Goal: Task Accomplishment & Management: Use online tool/utility

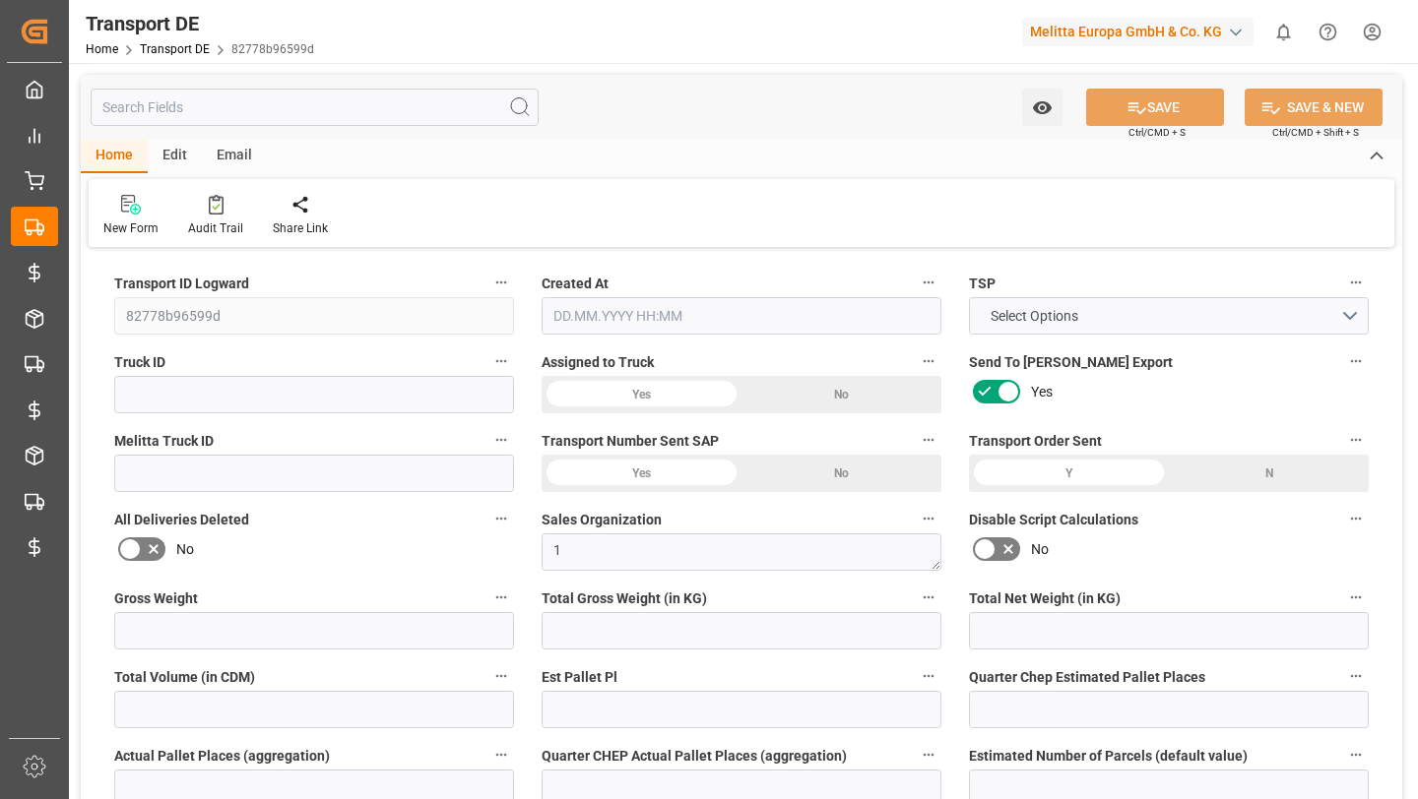
type input "27"
type input "2.97"
type input "2.85"
type input "151.44"
type input "1"
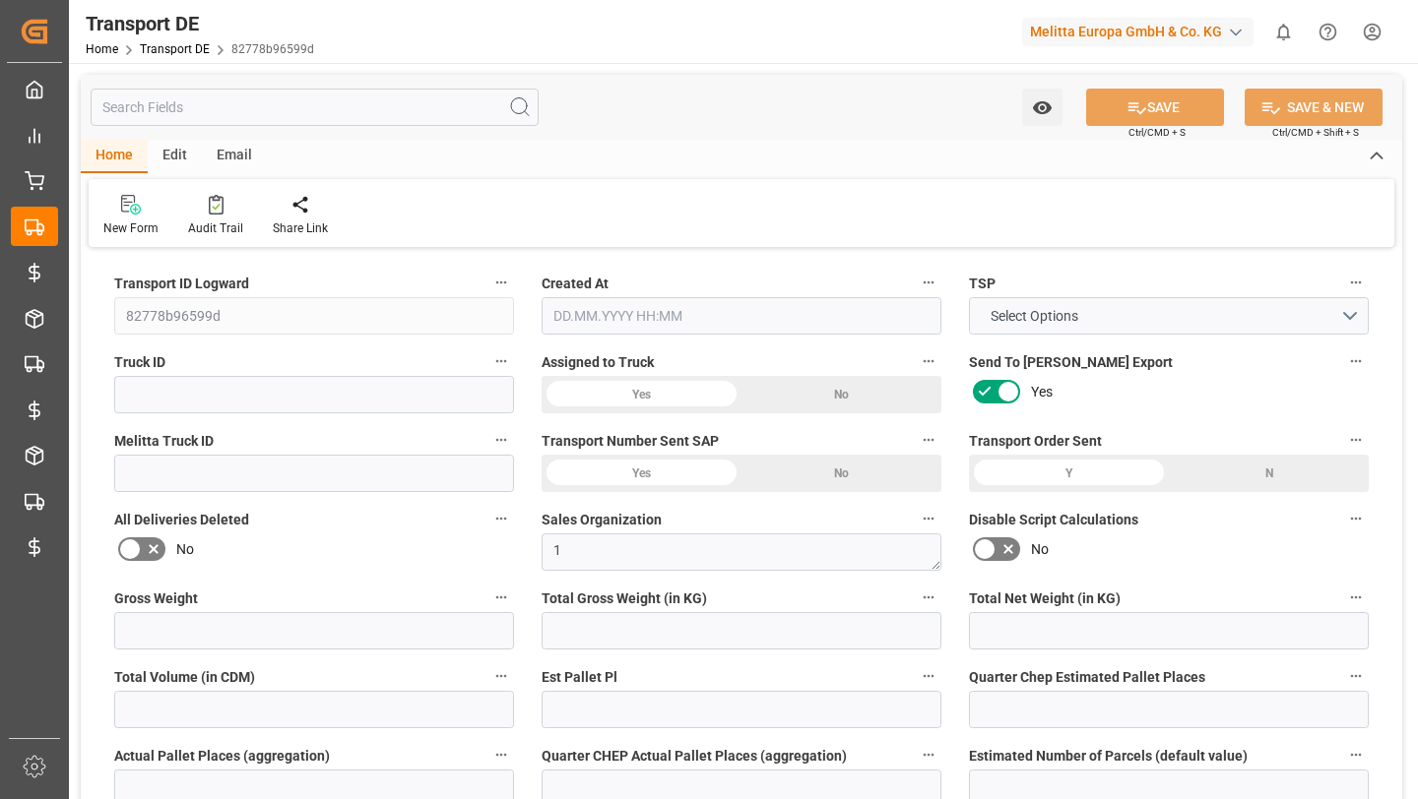
type input "0"
type input "1"
type input "0"
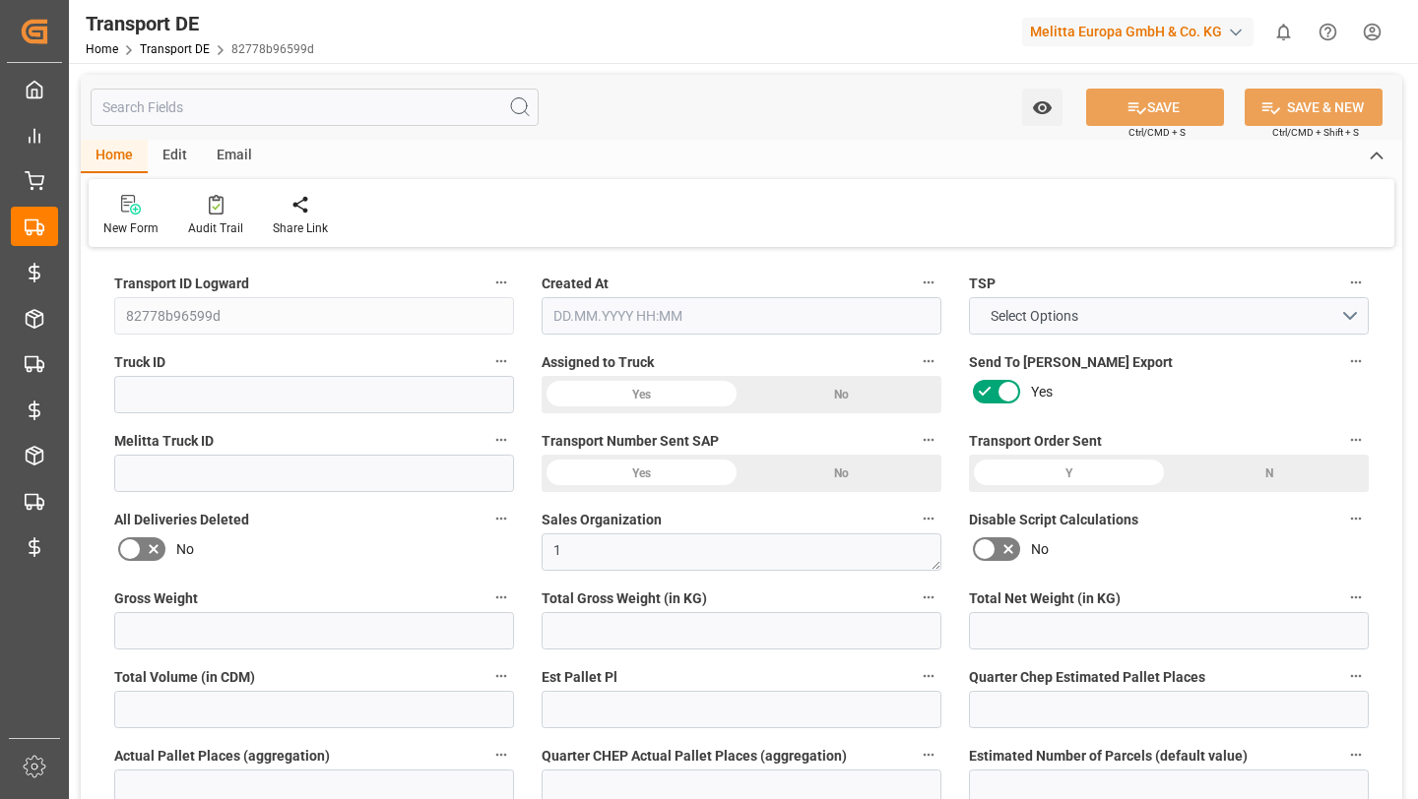
type input "1"
type input "0"
type input "3"
type input "0"
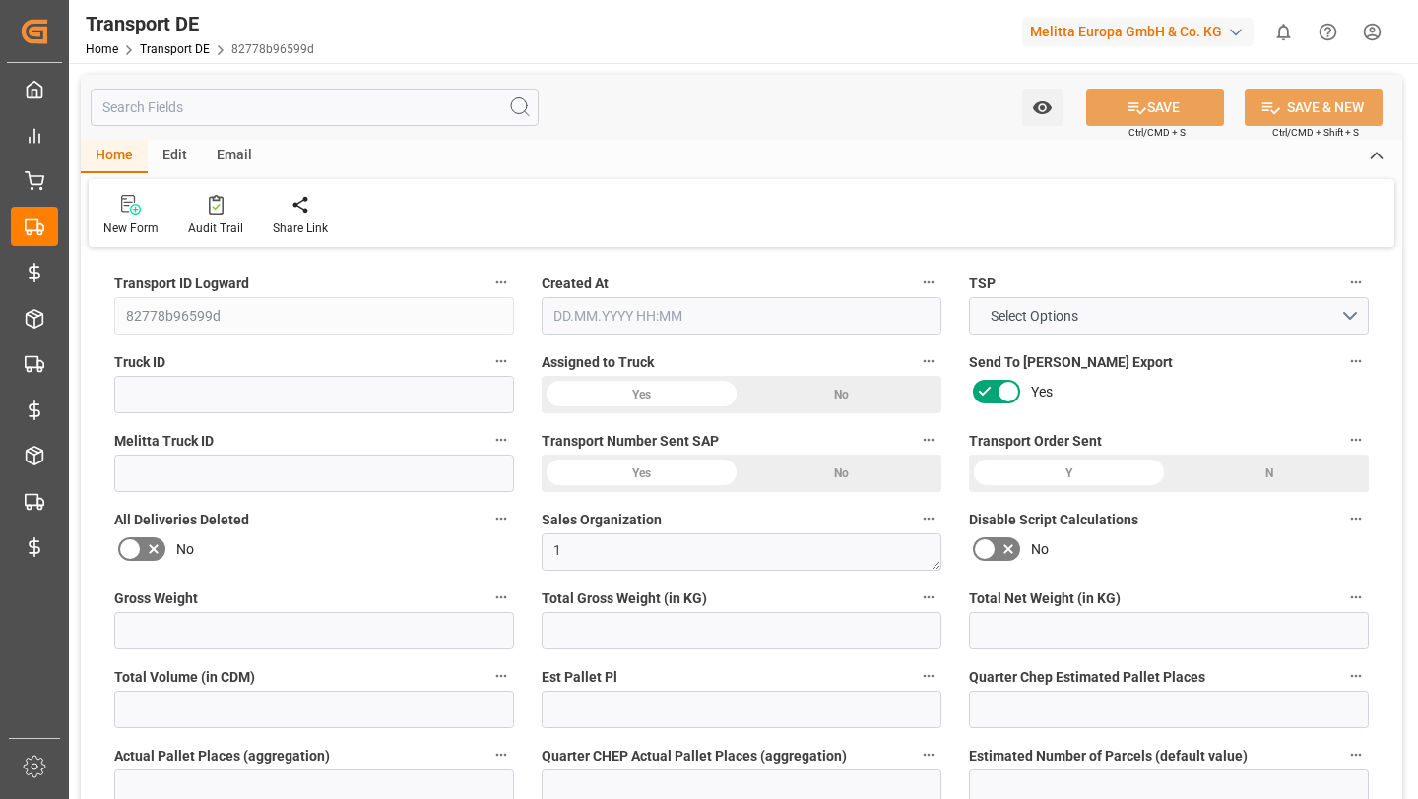
type input "5.976"
type input "0"
type input "32"
type input "0"
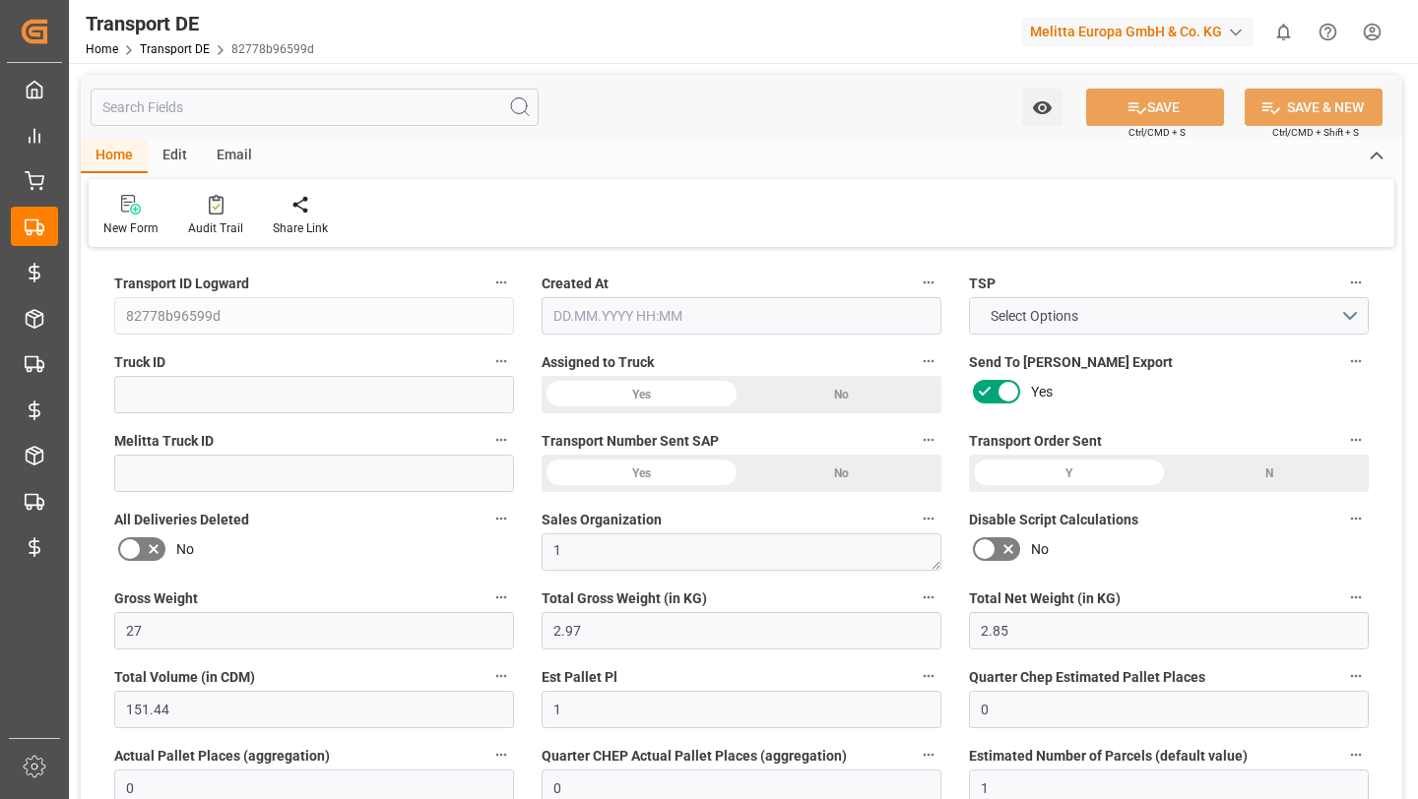
type input "0"
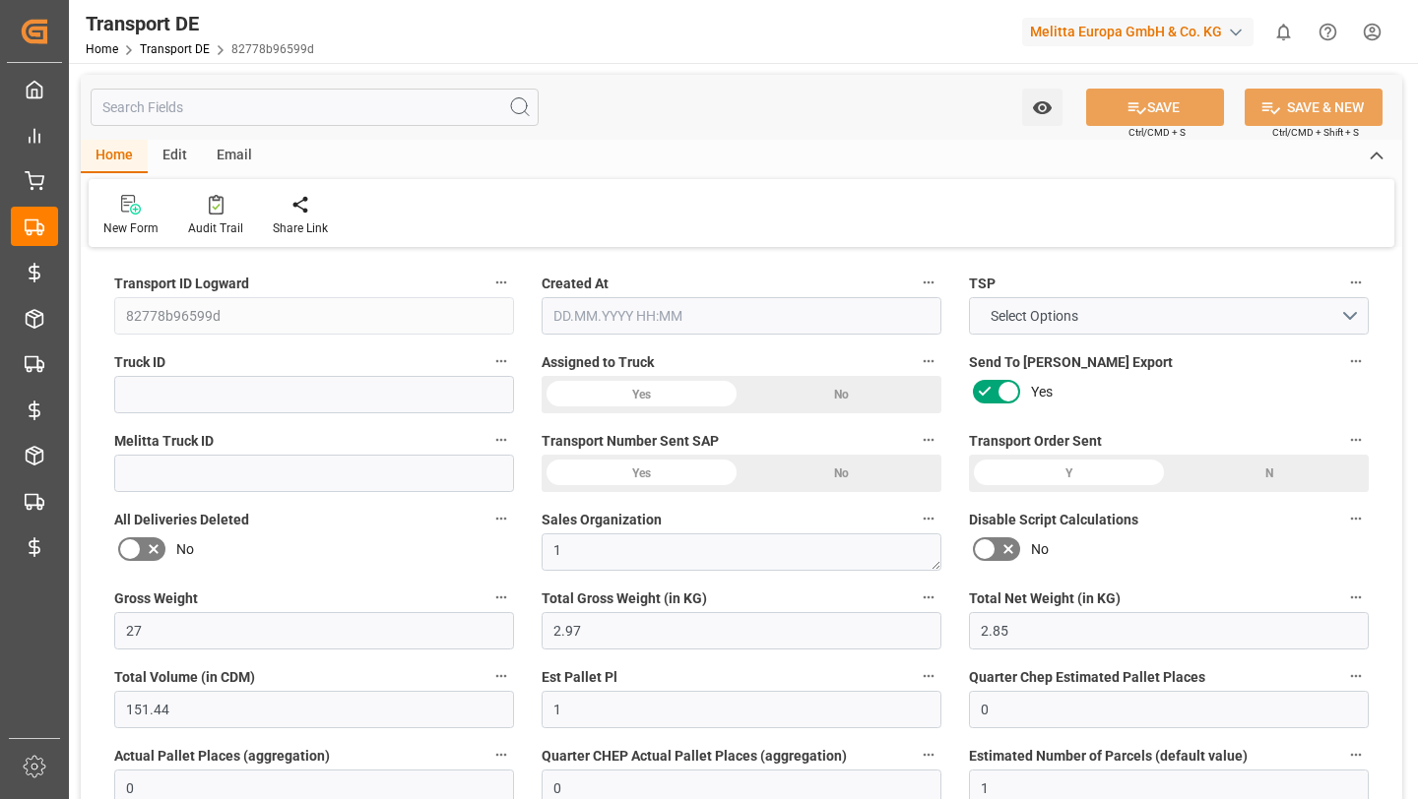
type input "0"
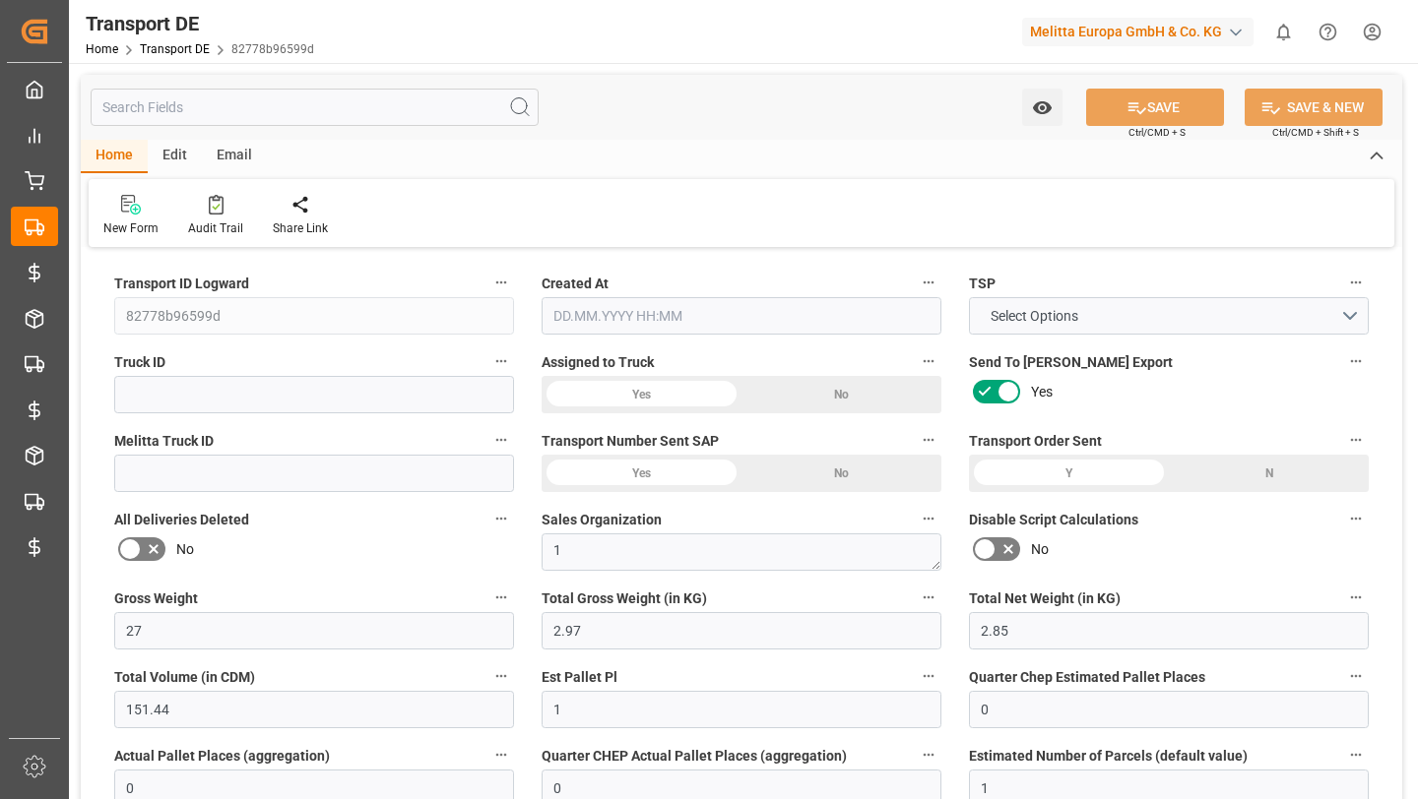
type input "2.97"
type input "4710.8598"
type input "21"
type input "35"
type input "0"
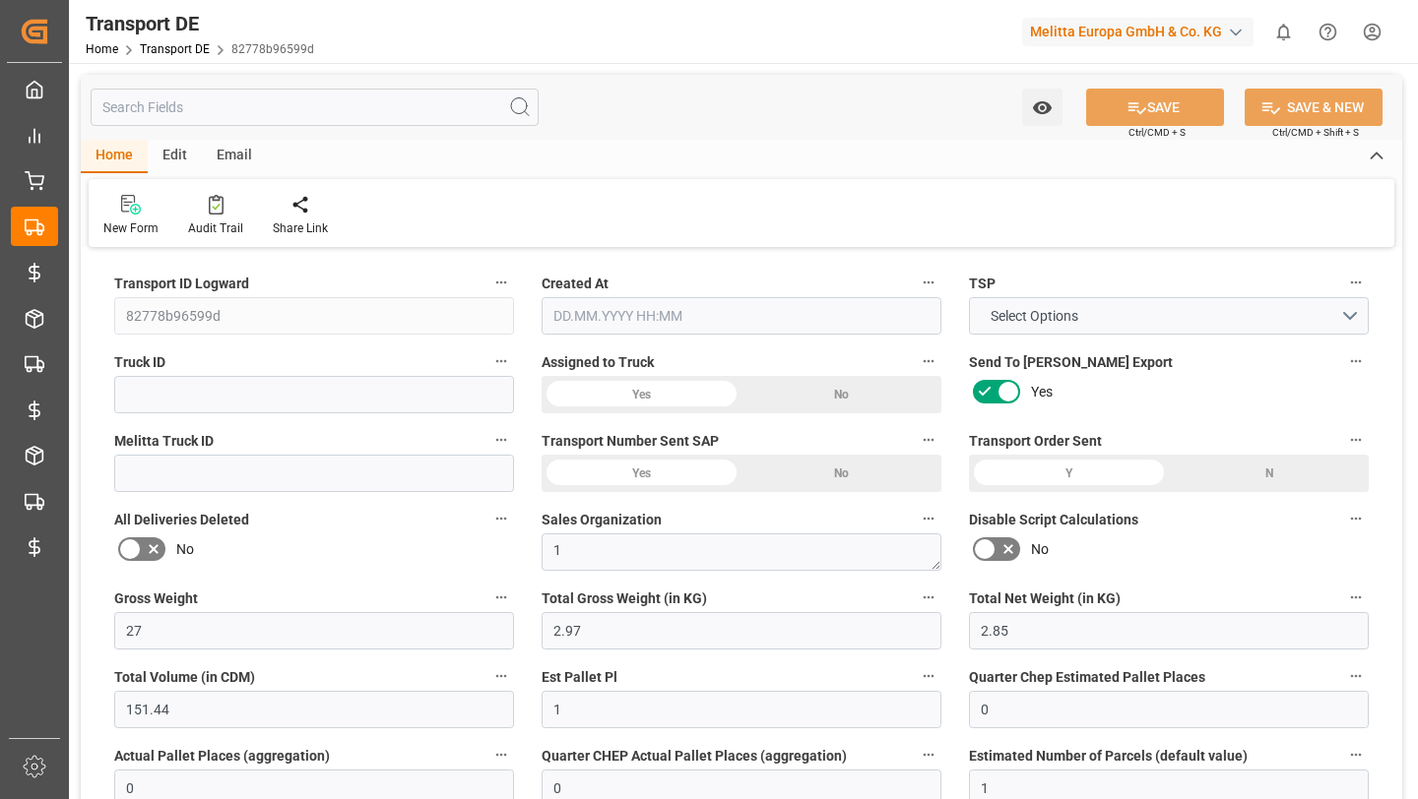
type input "0"
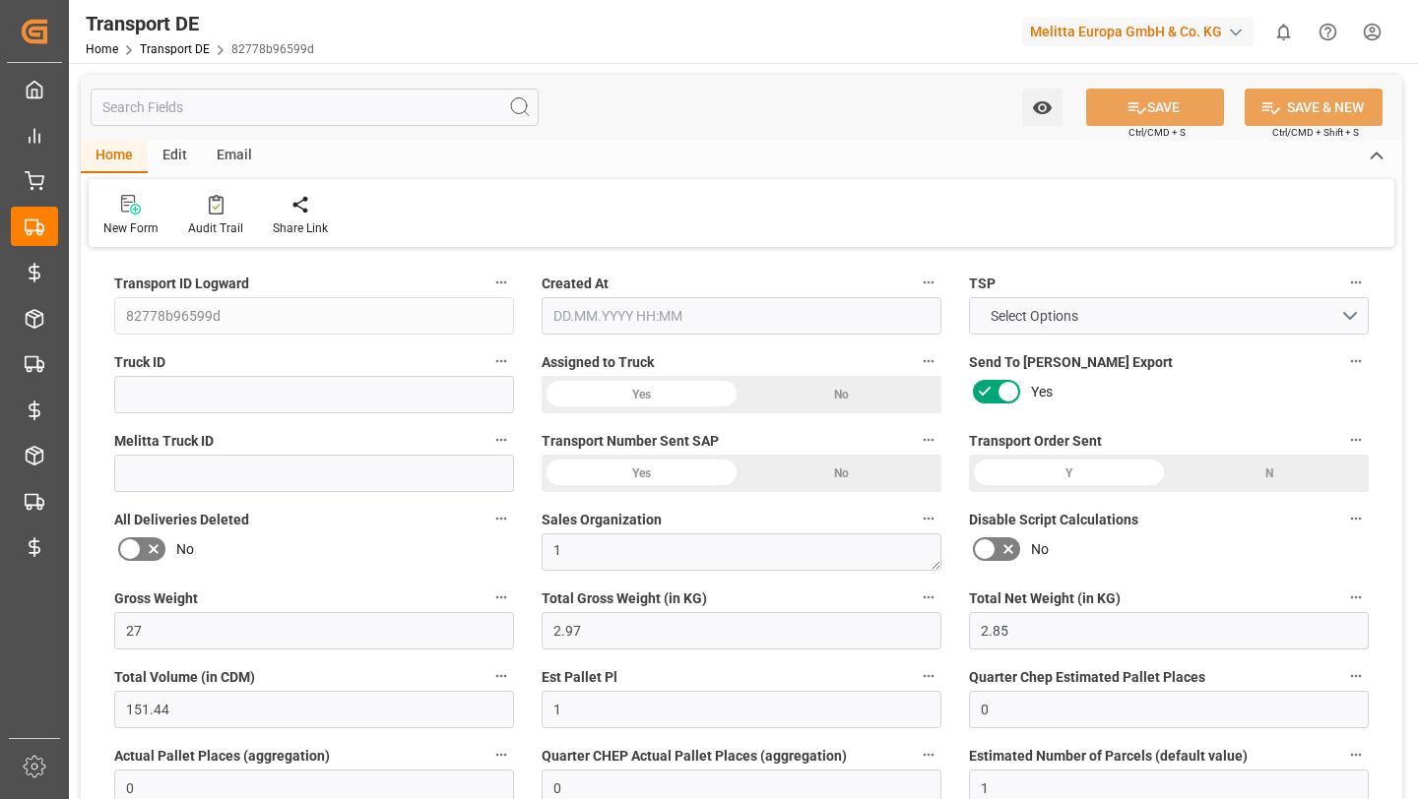
type input "1"
type input "0"
type input "3"
type input "5.976"
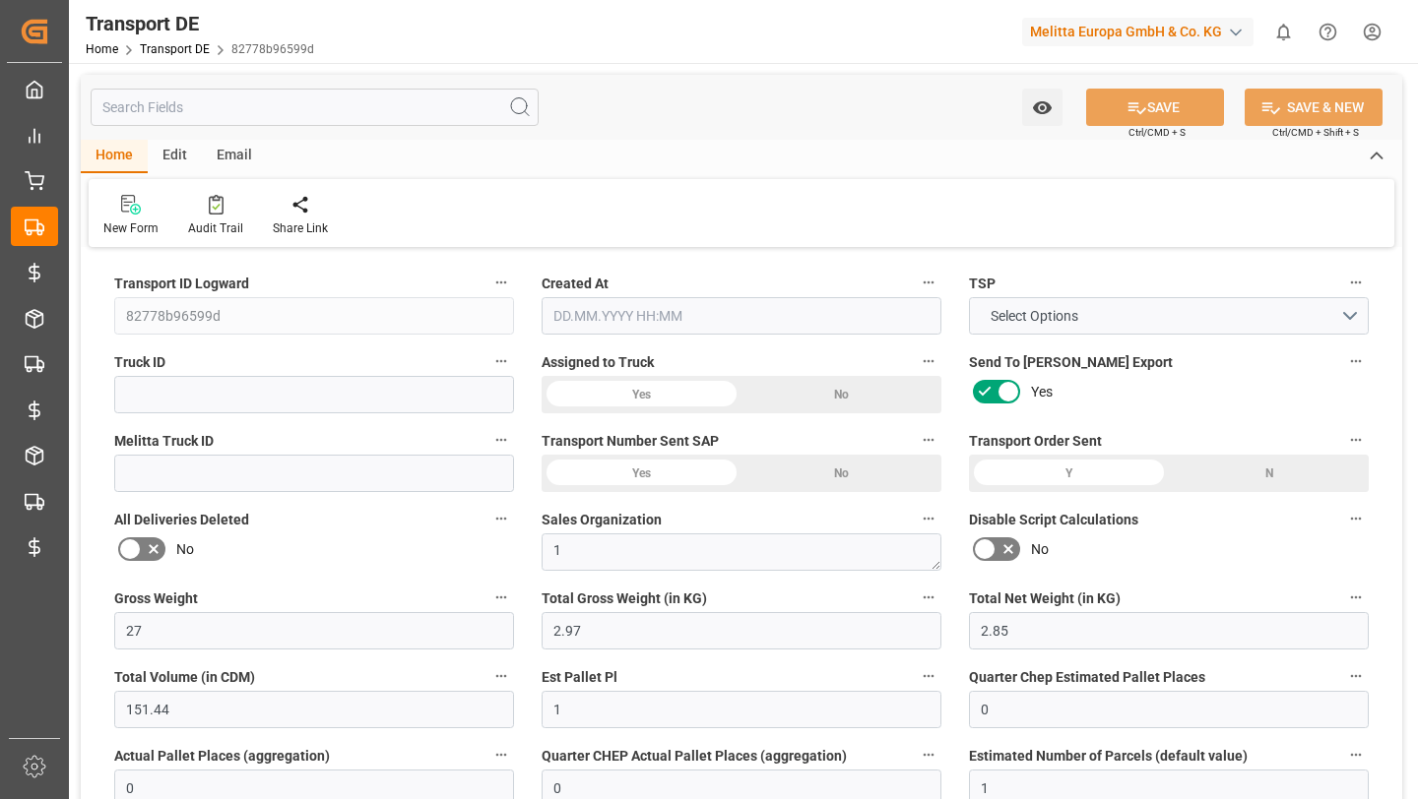
type input "0"
type input "[DATE] 20:03"
type input "[DATE]"
click at [178, 151] on div "Edit" at bounding box center [175, 156] width 54 height 33
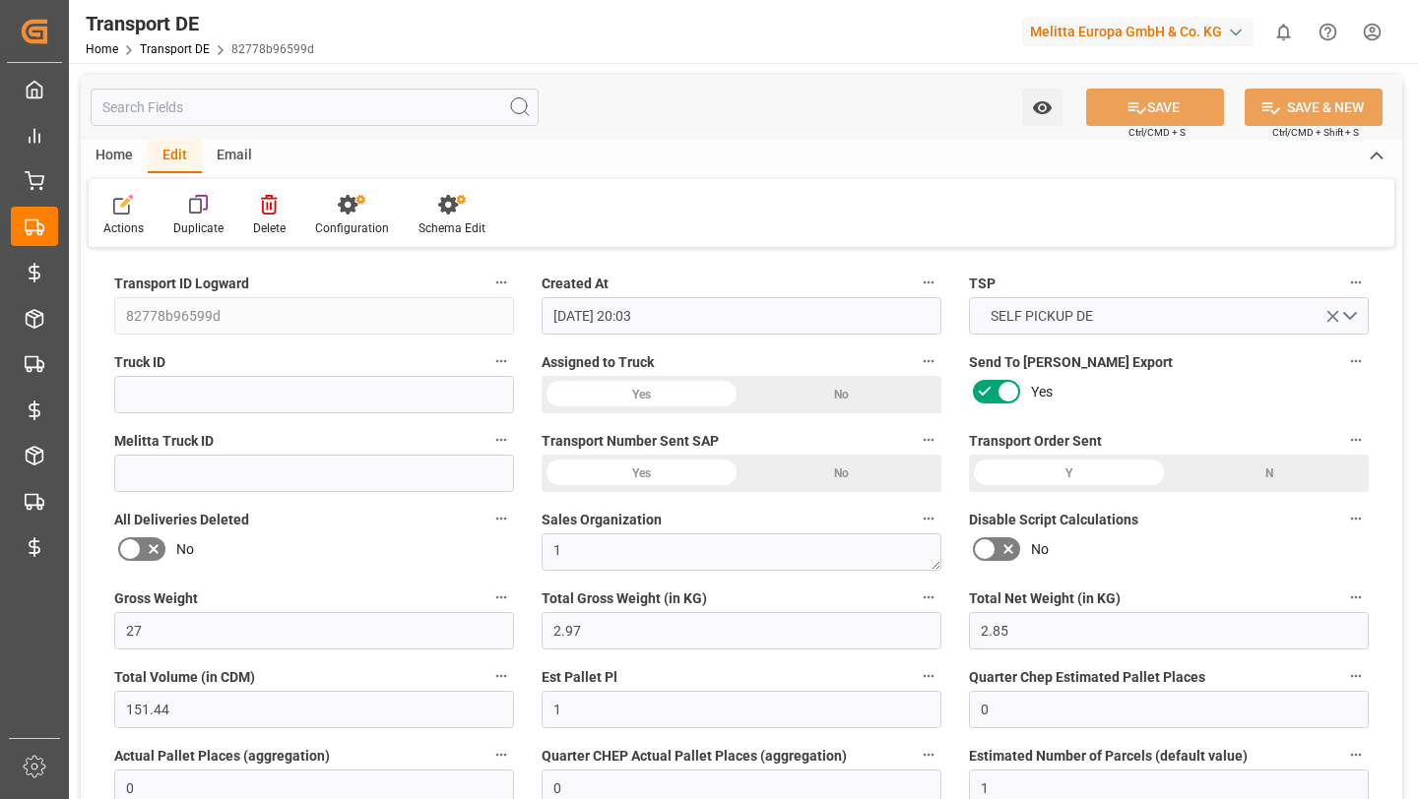
click at [122, 148] on div "Home" at bounding box center [114, 156] width 67 height 33
click at [221, 106] on input "text" at bounding box center [315, 107] width 448 height 37
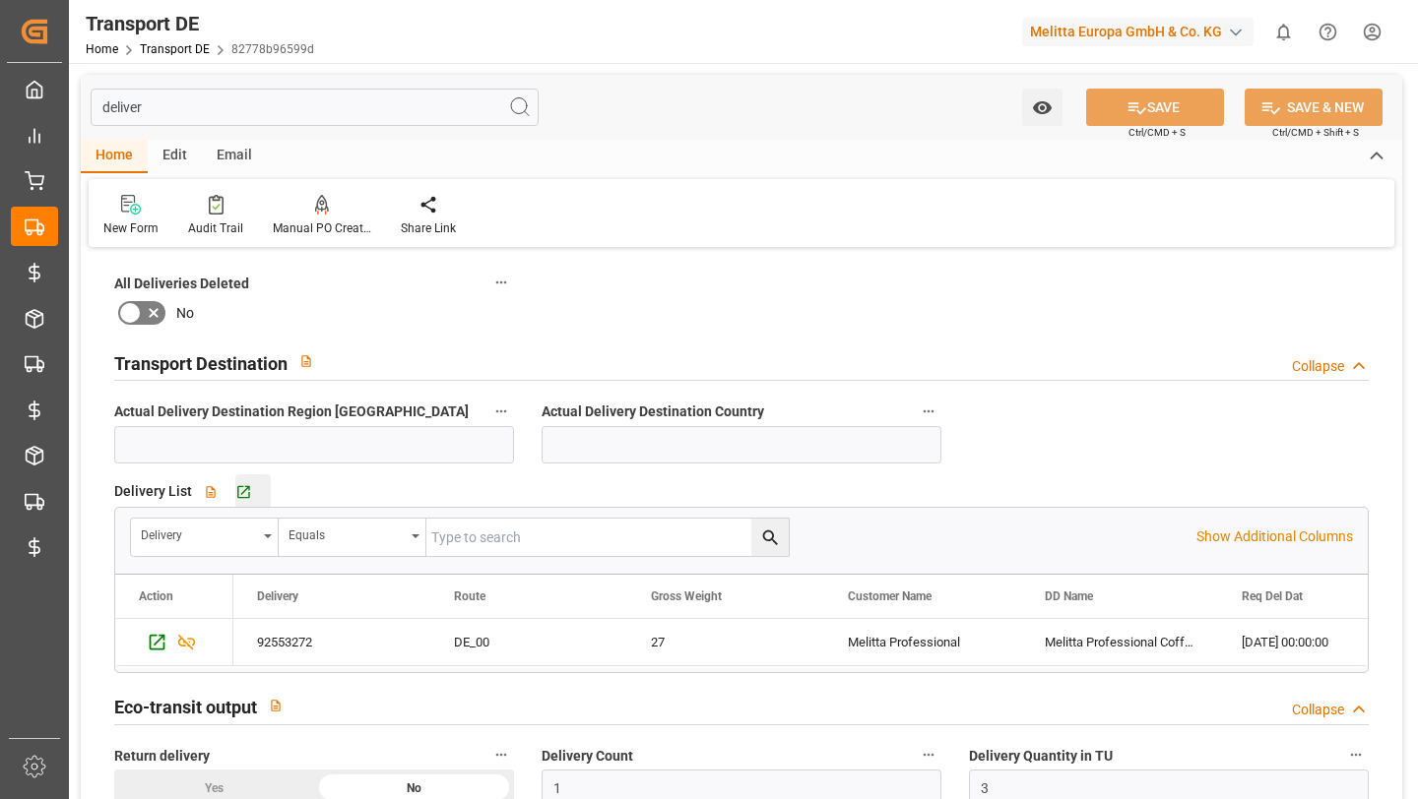
type input "deliver"
click at [250, 489] on div "Go to Delivery DE Grid" at bounding box center [252, 491] width 35 height 17
click at [219, 115] on input "deliver" at bounding box center [315, 107] width 448 height 37
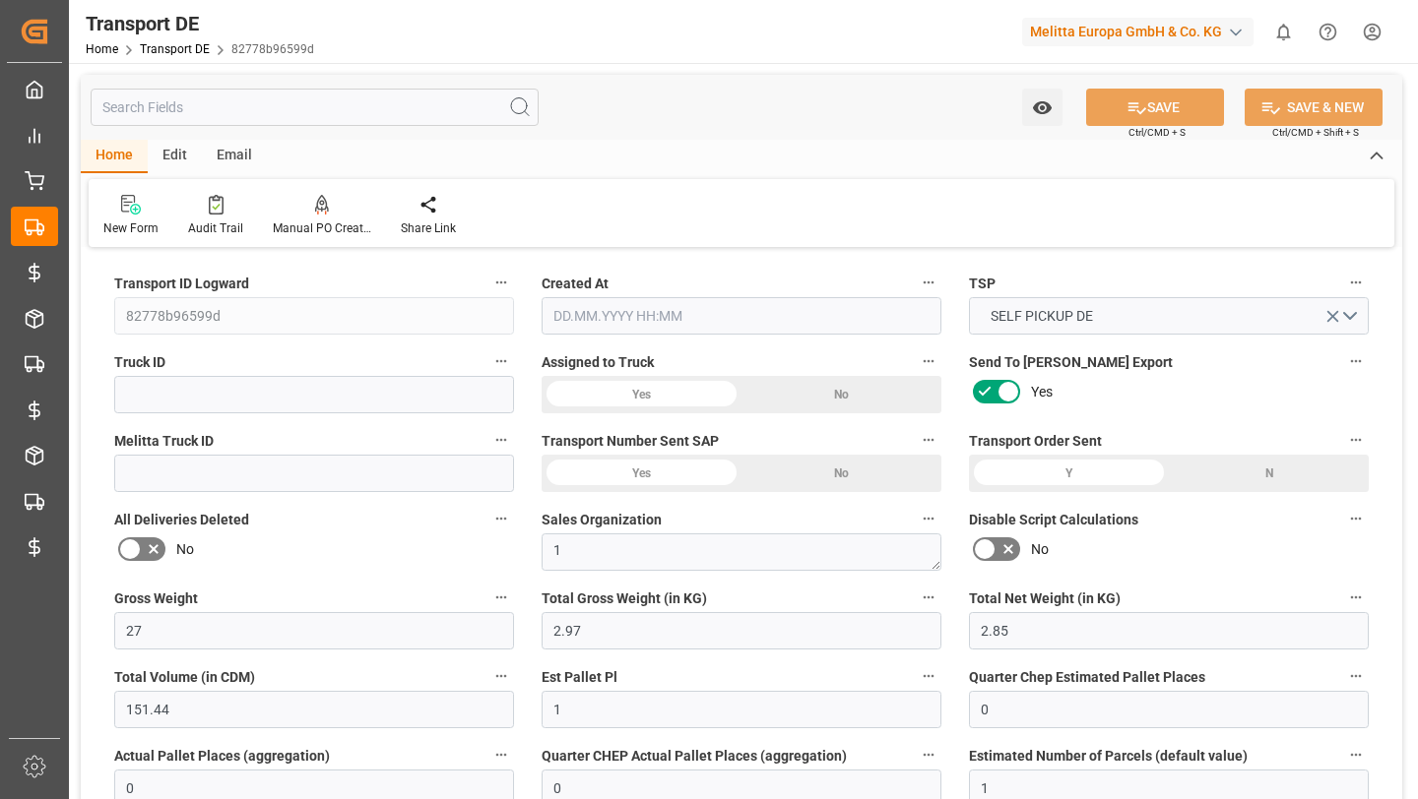
type input "[DATE] 20:03"
type input "[DATE]"
click at [209, 204] on icon at bounding box center [216, 205] width 15 height 20
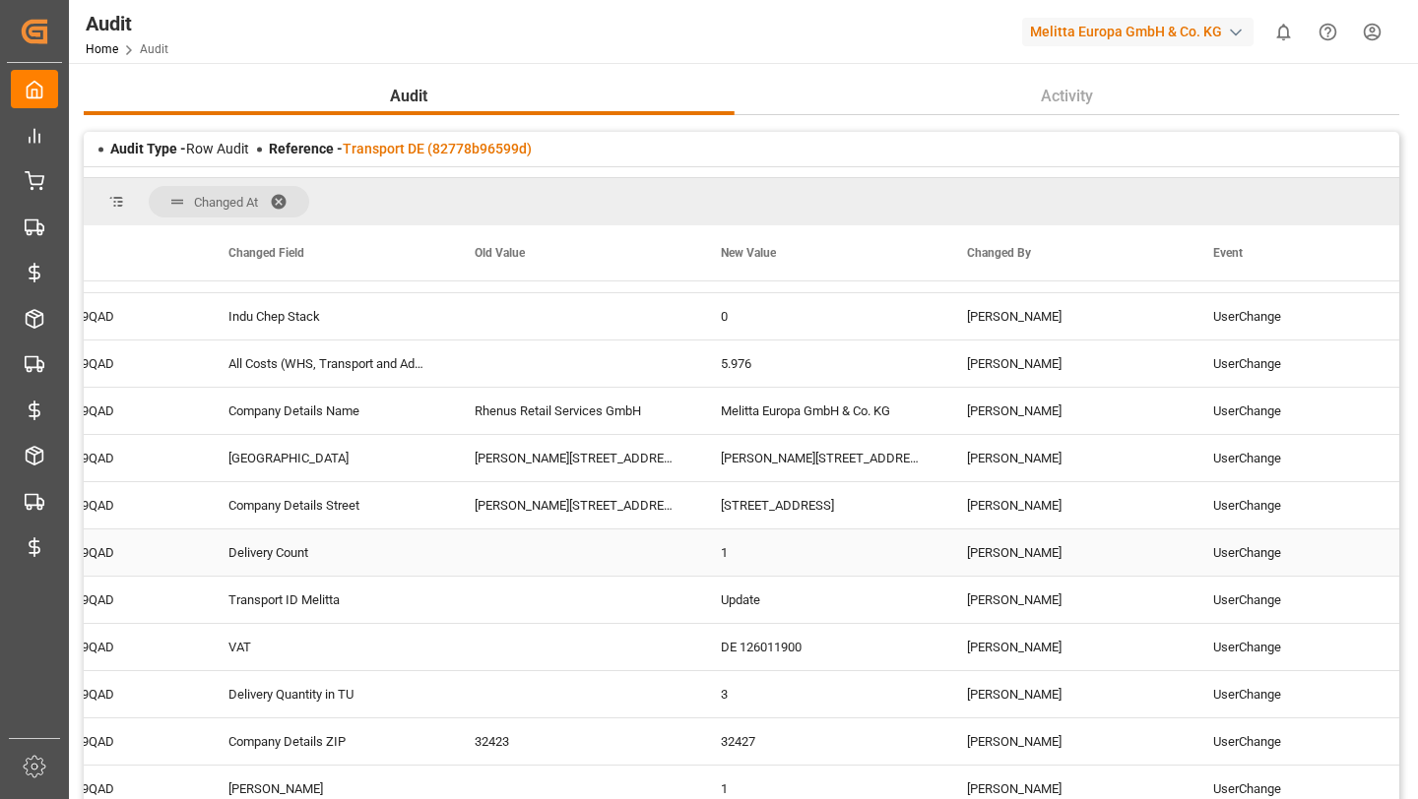
click at [721, 552] on div "1" at bounding box center [820, 553] width 246 height 46
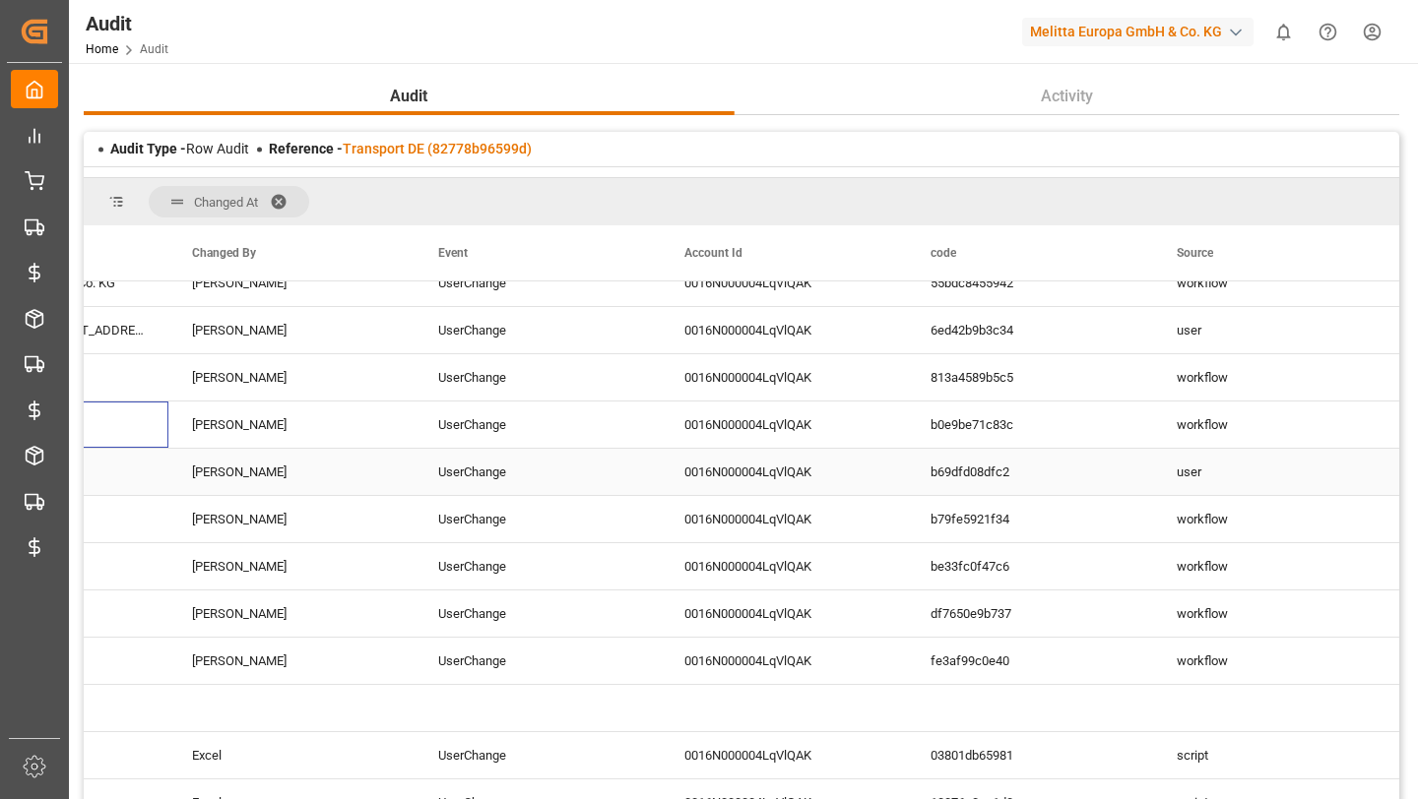
click at [1201, 467] on div "user" at bounding box center [1276, 472] width 246 height 46
click at [1025, 471] on div "b69dfd08dfc2" at bounding box center [1030, 472] width 246 height 46
click at [846, 463] on div "0016N000004LqVlQAK" at bounding box center [784, 472] width 246 height 46
